Goal: Task Accomplishment & Management: Manage account settings

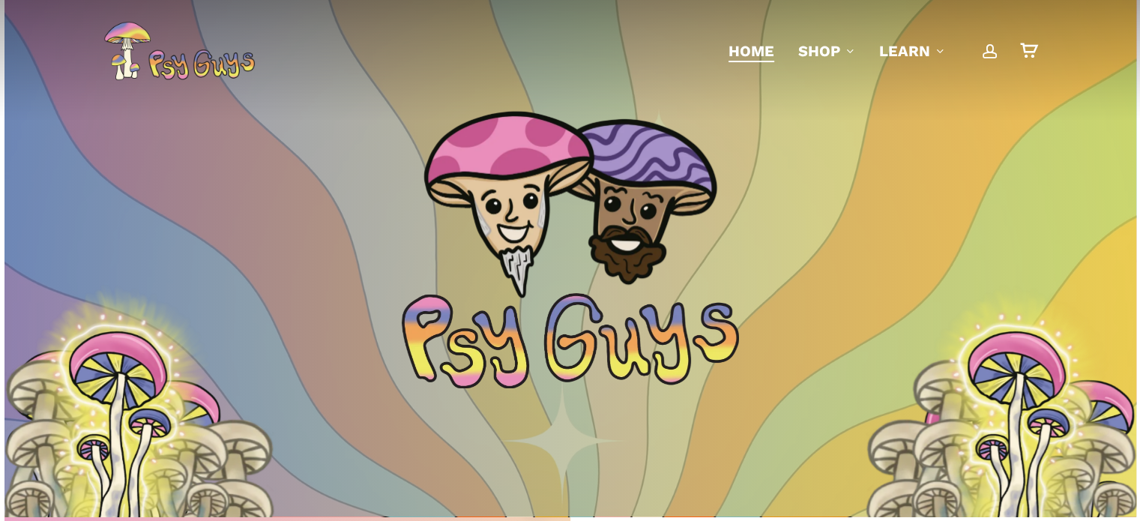
click at [994, 50] on span "Main Menu" at bounding box center [990, 50] width 15 height 15
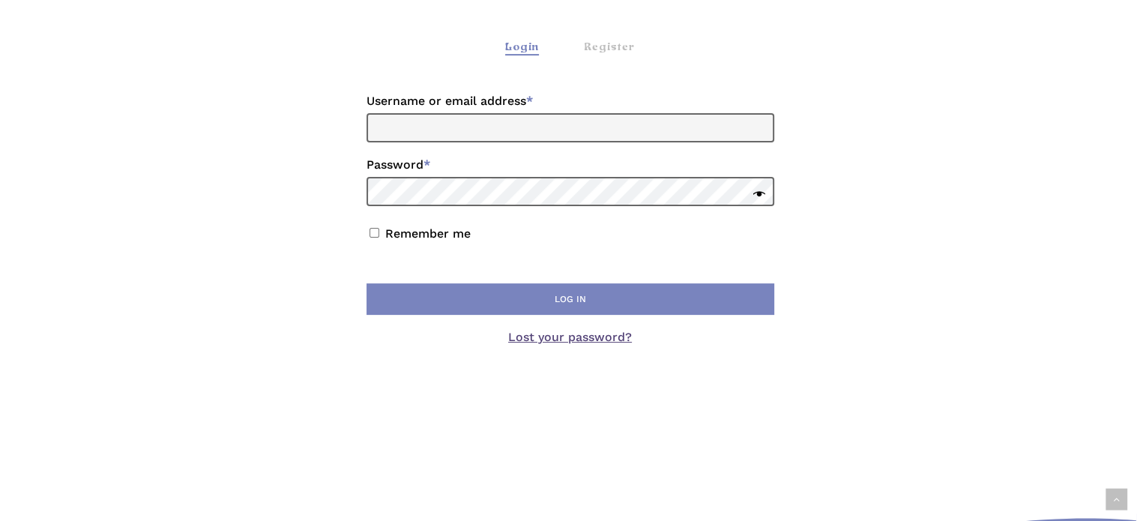
scroll to position [321, 0]
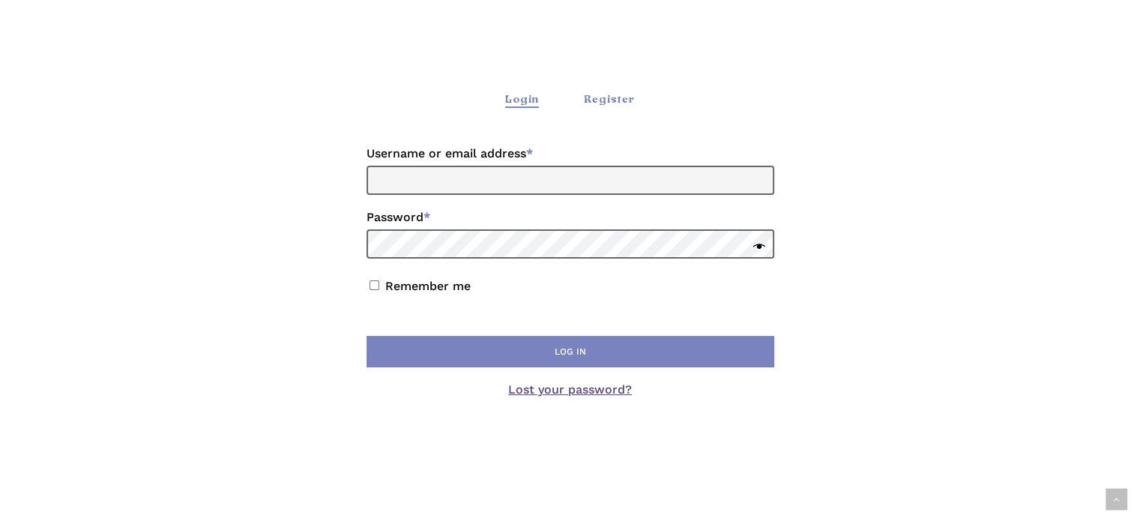
click at [614, 94] on div "Register" at bounding box center [609, 100] width 51 height 16
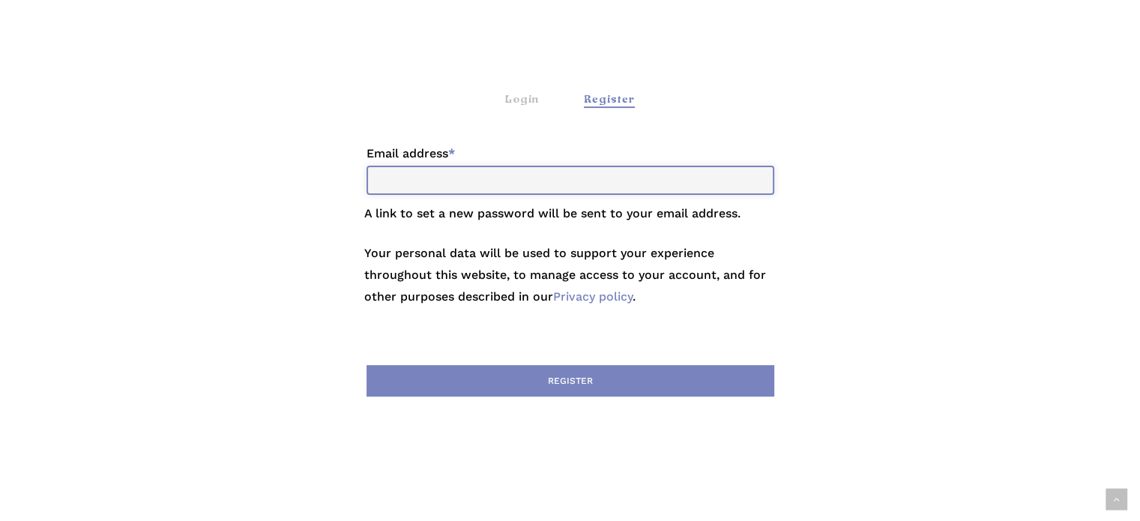
click at [554, 176] on input "Email address * Required" at bounding box center [571, 180] width 408 height 29
type input "**********"
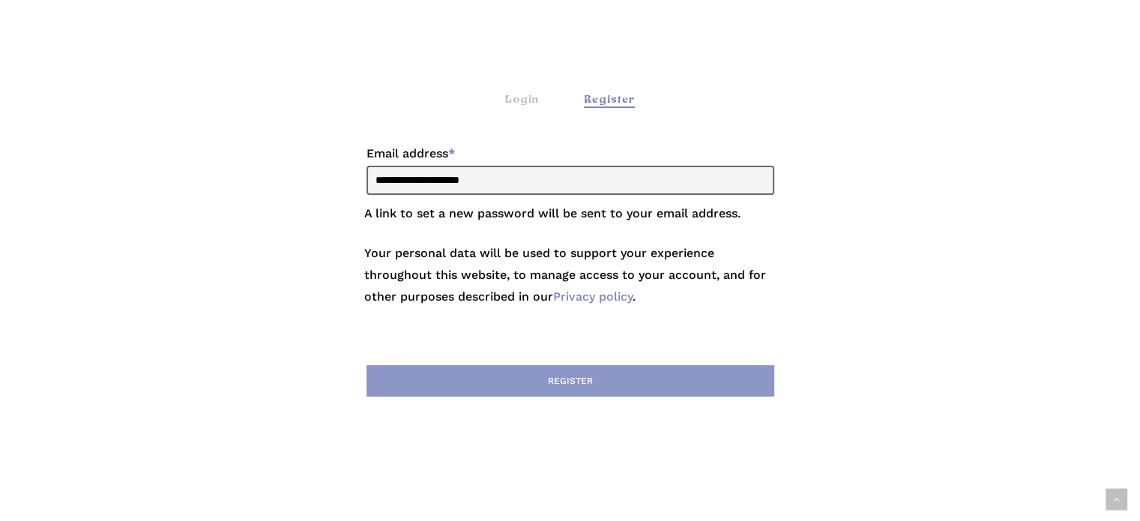
click at [675, 385] on button "Register" at bounding box center [571, 380] width 408 height 31
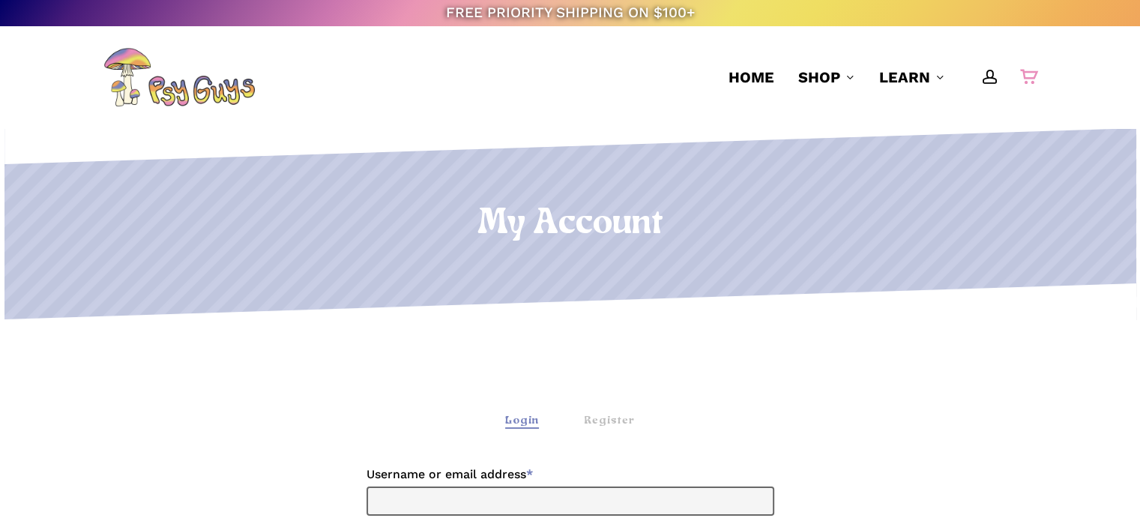
click at [1028, 70] on div "0" at bounding box center [1035, 73] width 16 height 16
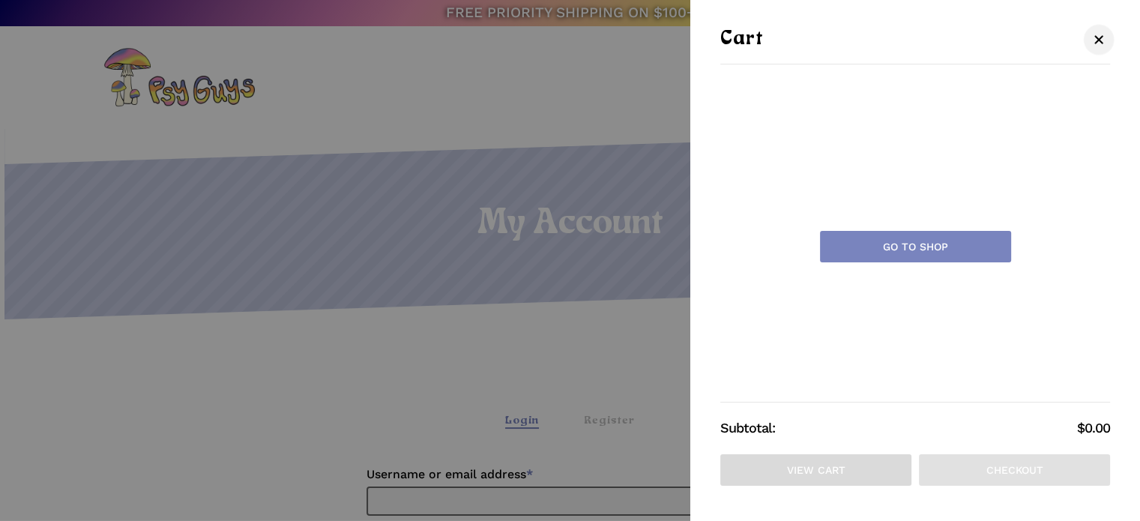
click at [1099, 41] on span "Cart" at bounding box center [1099, 39] width 15 height 11
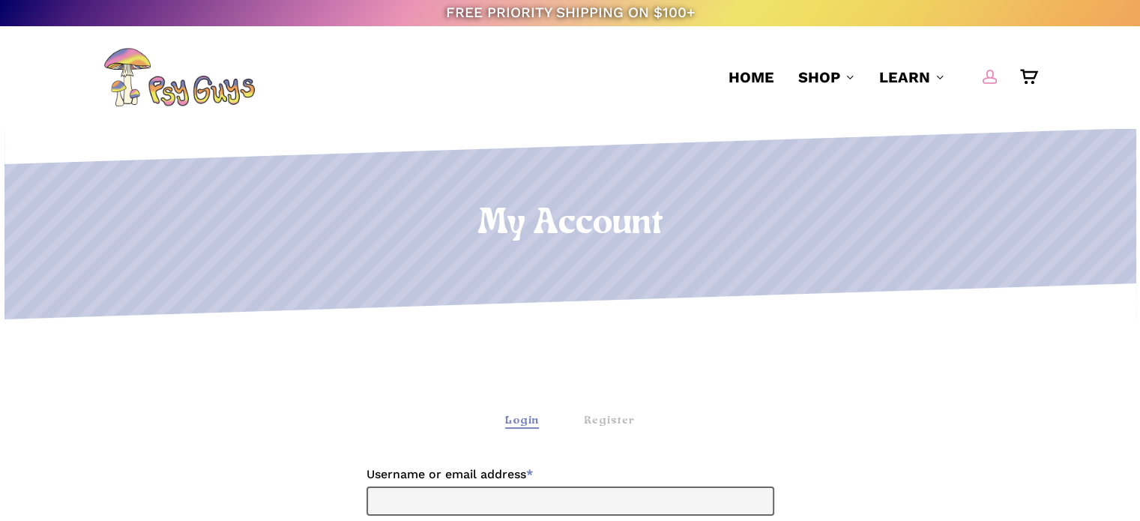
click at [991, 73] on span "Main Menu" at bounding box center [990, 76] width 15 height 15
click at [987, 72] on span "Main Menu" at bounding box center [990, 76] width 15 height 15
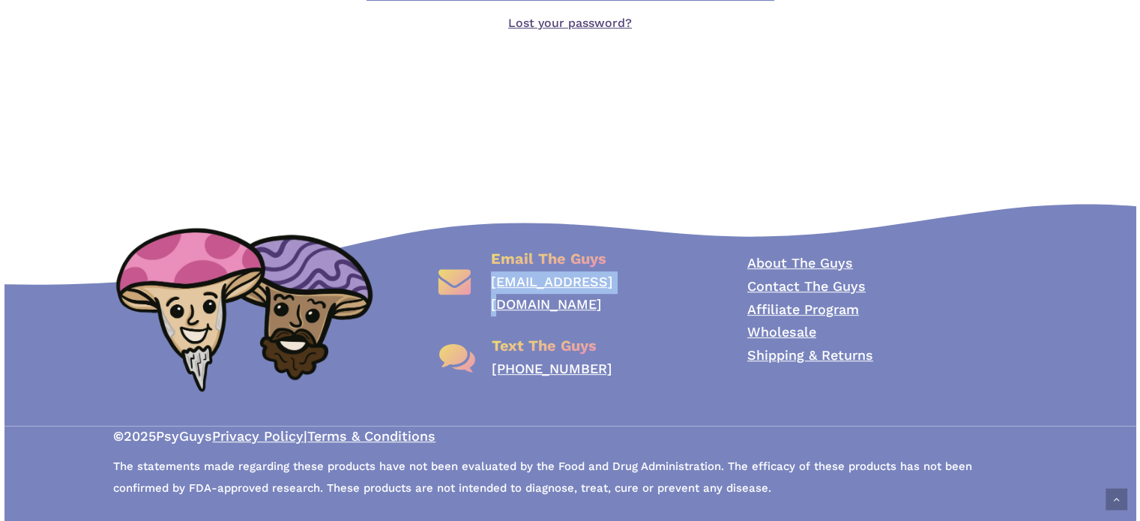
drag, startPoint x: 614, startPoint y: 281, endPoint x: 490, endPoint y: 284, distance: 123.7
click at [490, 284] on div "Email The Guys [EMAIL_ADDRESS][DOMAIN_NAME]" at bounding box center [570, 281] width 280 height 67
copy link "[EMAIL_ADDRESS][DOMAIN_NAME]"
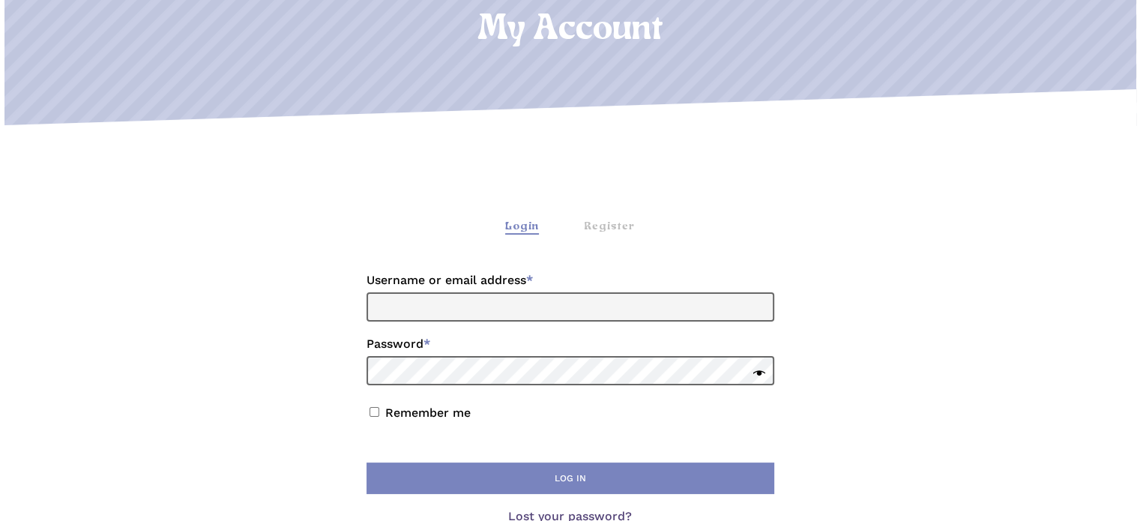
scroll to position [203, 0]
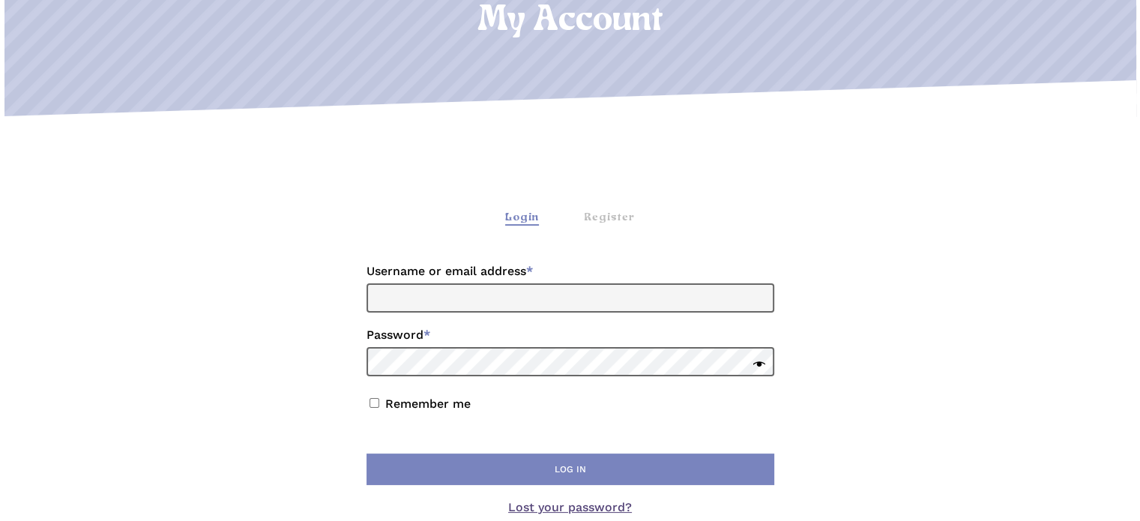
click at [493, 283] on label "Username or email address * Required" at bounding box center [571, 271] width 408 height 24
click at [493, 283] on input "Username or email address * Required" at bounding box center [571, 297] width 408 height 29
click at [508, 297] on input "Username or email address * Required" at bounding box center [571, 297] width 408 height 29
click at [741, 244] on div "Login Register Login Username or email address * Required Password * Required R…" at bounding box center [569, 382] width 933 height 470
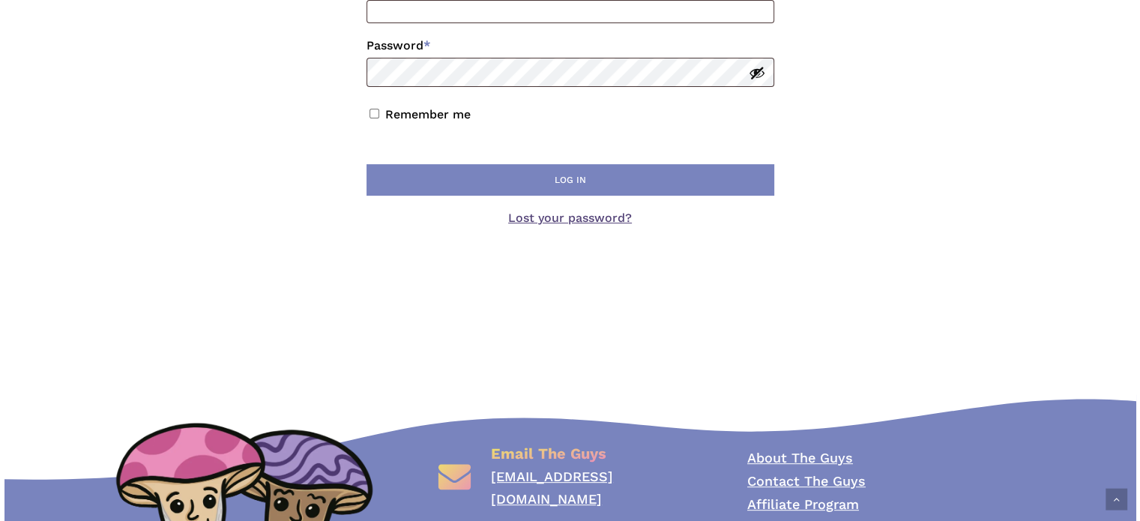
scroll to position [475, 0]
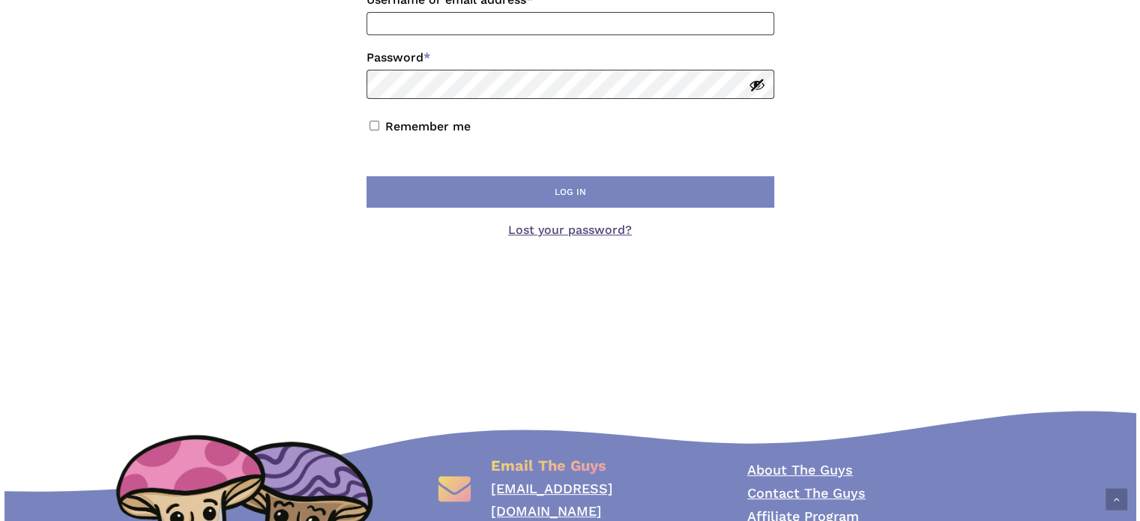
drag, startPoint x: 463, startPoint y: 131, endPoint x: 454, endPoint y: 127, distance: 10.1
